Goal: Task Accomplishment & Management: Use online tool/utility

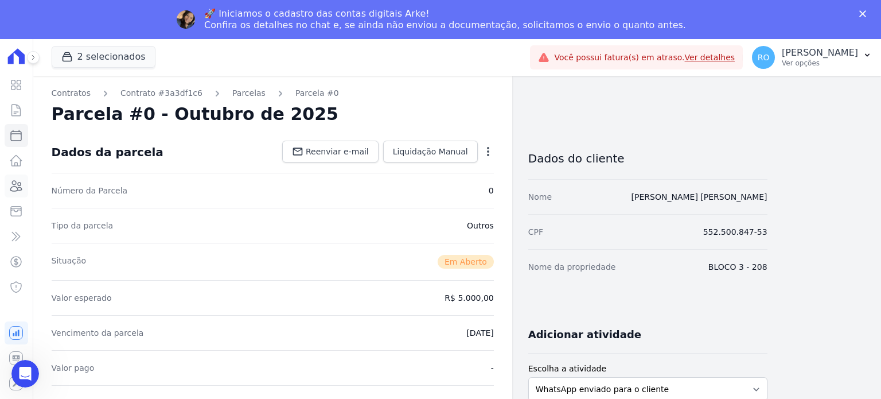
scroll to position [229, 0]
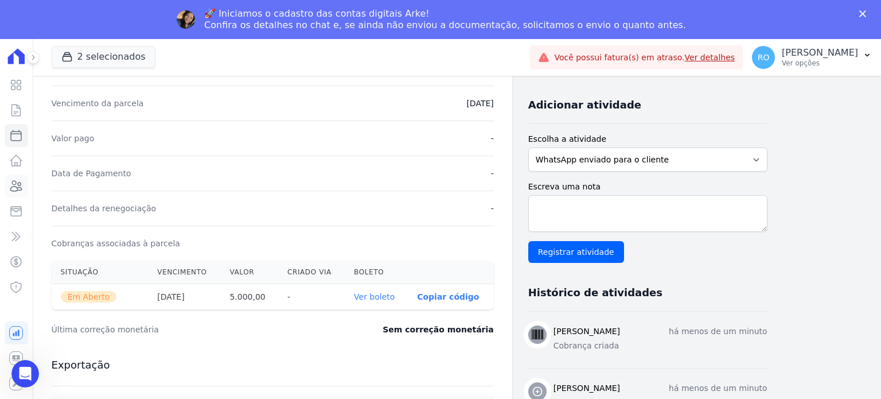
click at [18, 188] on icon at bounding box center [16, 186] width 14 height 14
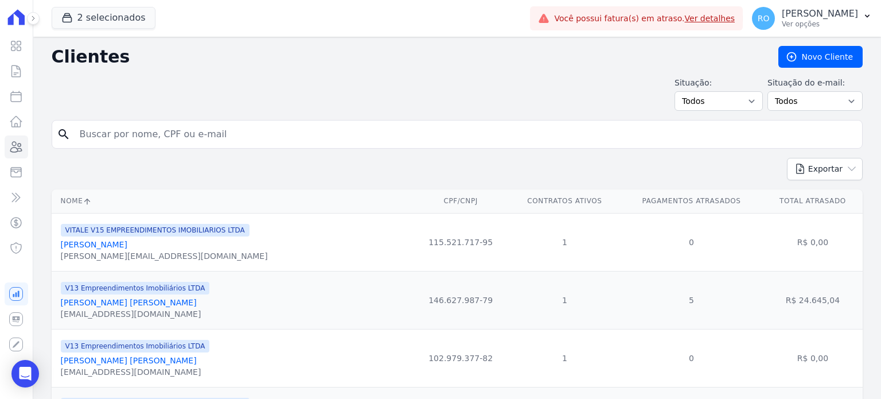
click at [143, 130] on input "search" at bounding box center [465, 134] width 785 height 23
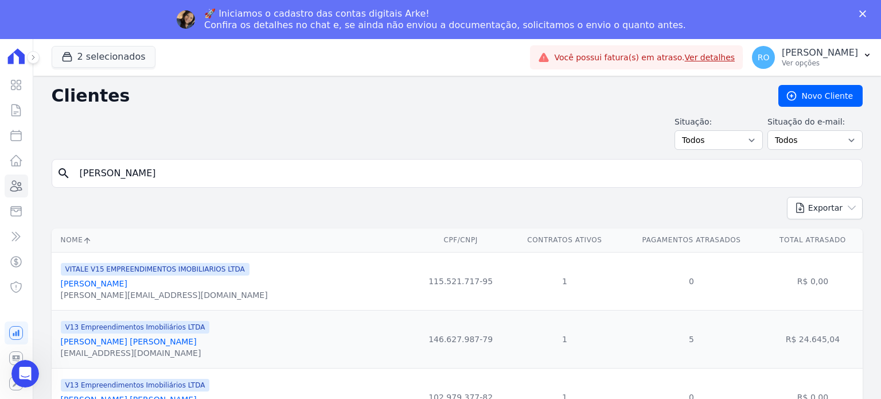
type input "Lavynia"
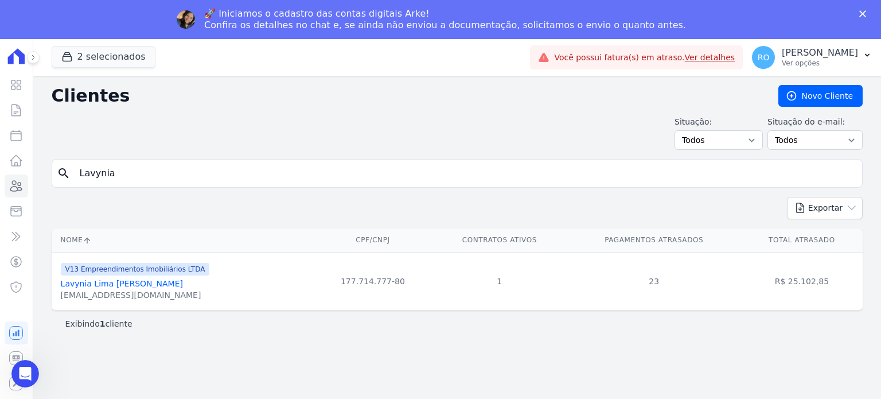
click at [92, 280] on link "Lavynia Lima [PERSON_NAME]" at bounding box center [122, 283] width 122 height 9
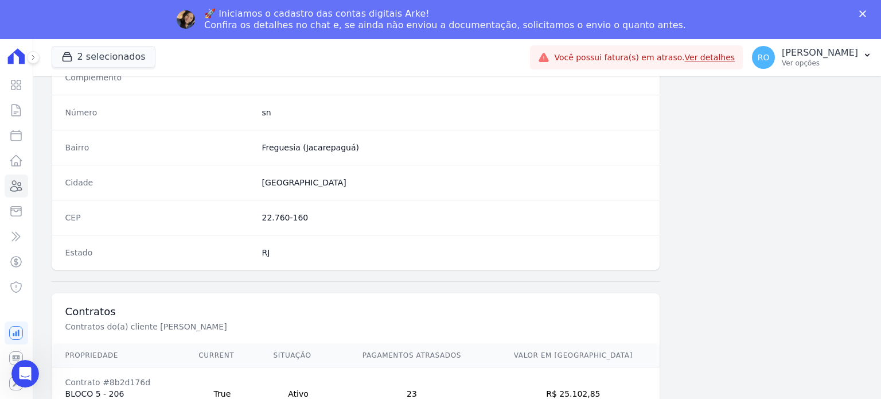
scroll to position [671, 0]
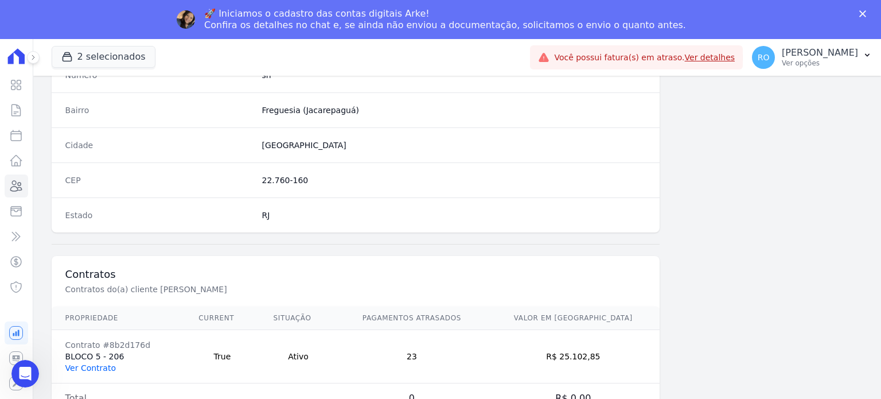
click at [83, 363] on link "Ver Contrato" at bounding box center [90, 367] width 50 height 9
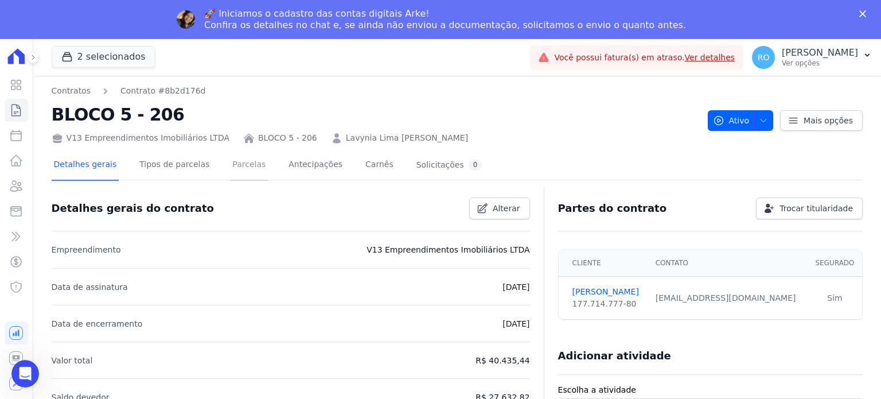
click at [230, 161] on link "Parcelas" at bounding box center [249, 165] width 38 height 30
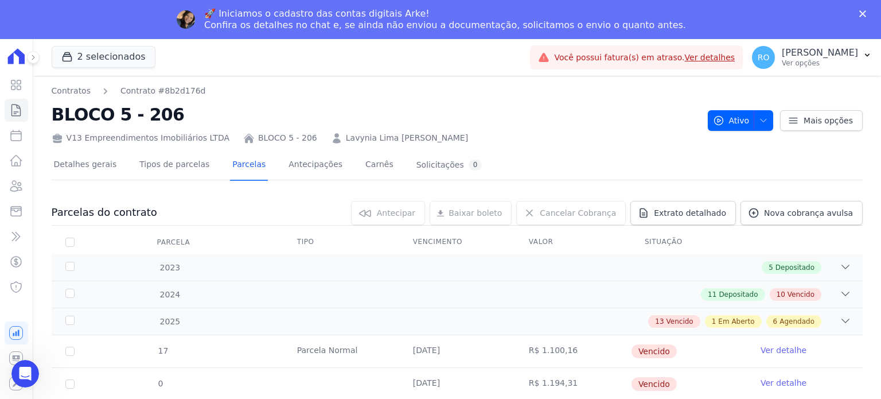
click at [771, 173] on div "Detalhes gerais Tipos de parcelas [GEOGRAPHIC_DATA] Antecipações [PERSON_NAME] …" at bounding box center [457, 165] width 811 height 29
click at [779, 209] on span "Nova cobrança avulsa" at bounding box center [808, 212] width 89 height 11
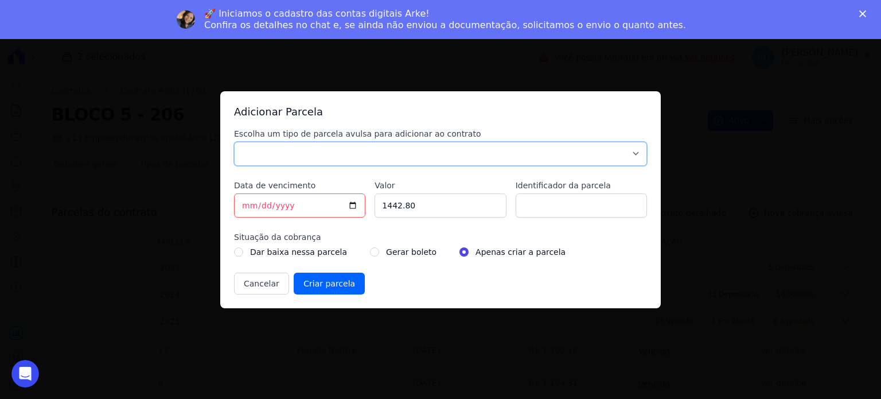
click at [256, 150] on select "Parcela Normal Sinal Caução Intercalada Chaves Pré Chaves Pós Chaves Taxas Quit…" at bounding box center [440, 154] width 413 height 24
select select "others"
click at [234, 142] on select "Parcela Normal Sinal Caução Intercalada Chaves Pré Chaves Pós Chaves Taxas Quit…" at bounding box center [440, 154] width 413 height 24
click at [244, 201] on input "[DATE]" at bounding box center [299, 205] width 131 height 24
type input "[DATE]"
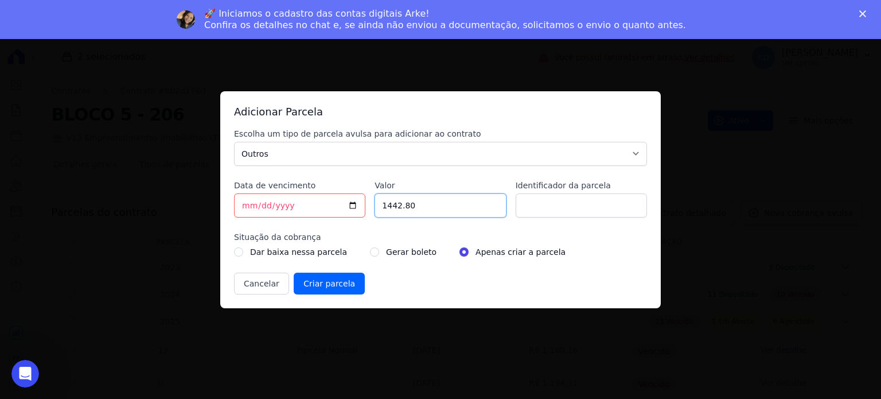
click at [393, 208] on input "1442.80" at bounding box center [440, 205] width 131 height 24
type input "1182.42"
type input "a"
type input "ACORDO"
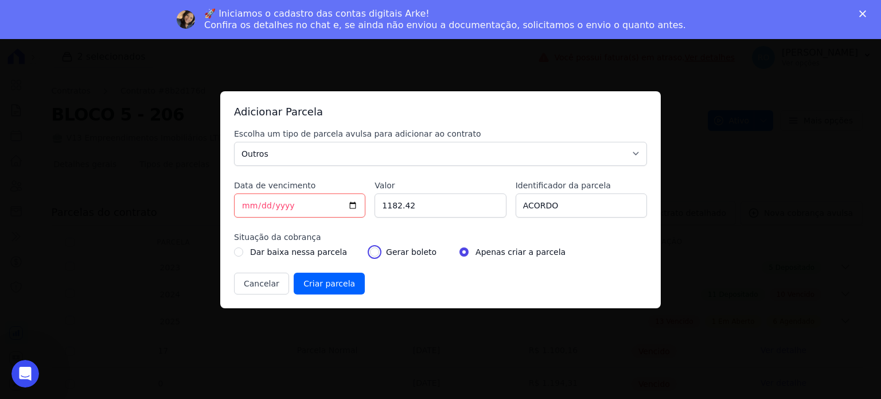
click at [370, 252] on input "radio" at bounding box center [374, 251] width 9 height 9
radio input "true"
click at [317, 288] on input "Criar parcela" at bounding box center [329, 283] width 71 height 22
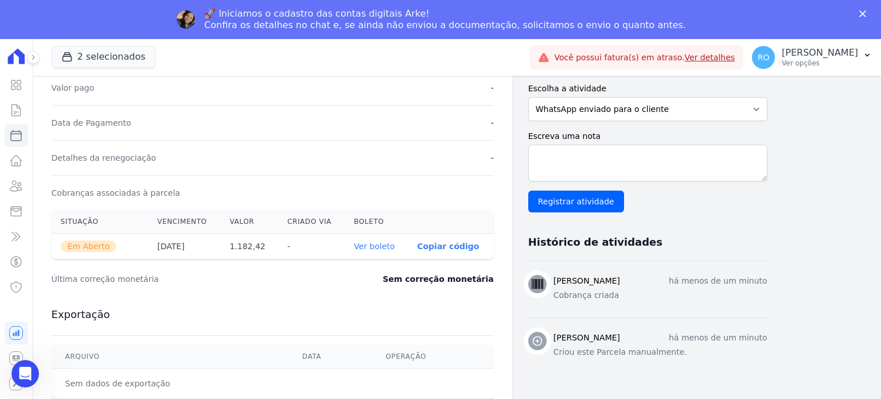
scroll to position [287, 0]
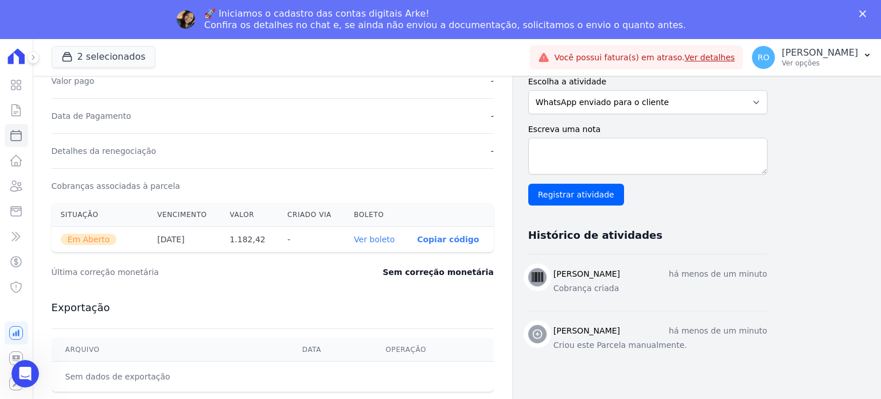
click at [388, 236] on link "Ver boleto" at bounding box center [374, 239] width 41 height 9
